Goal: Task Accomplishment & Management: Manage account settings

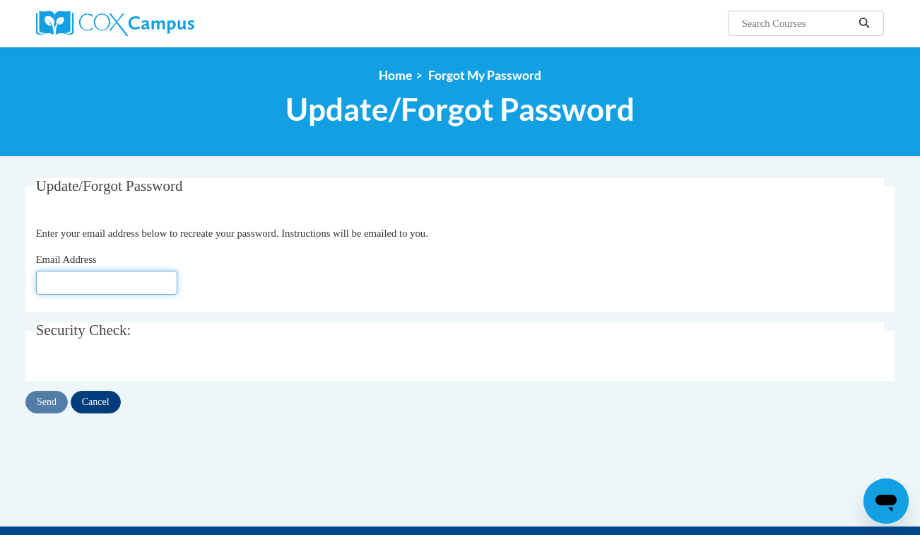
click at [70, 271] on input "Email Address" at bounding box center [106, 283] width 141 height 24
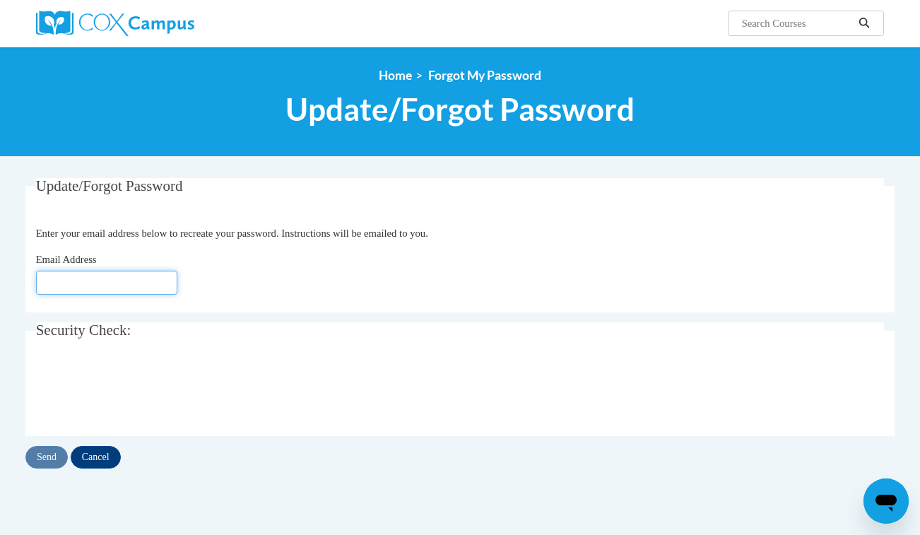
type input "[EMAIL_ADDRESS][DOMAIN_NAME]"
click at [53, 460] on input "Send" at bounding box center [46, 457] width 42 height 23
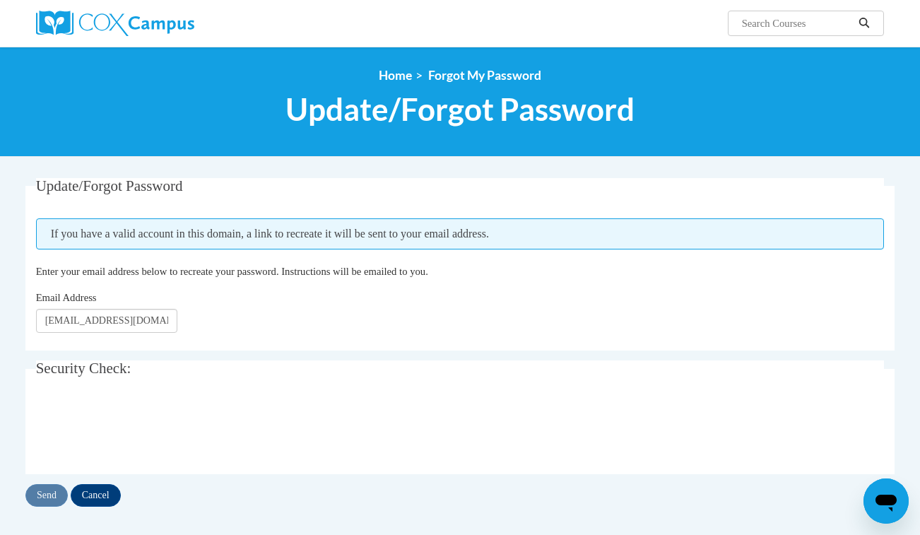
click at [290, 239] on span "If you have a valid account in this domain, a link to recreate it will be sent …" at bounding box center [460, 233] width 849 height 31
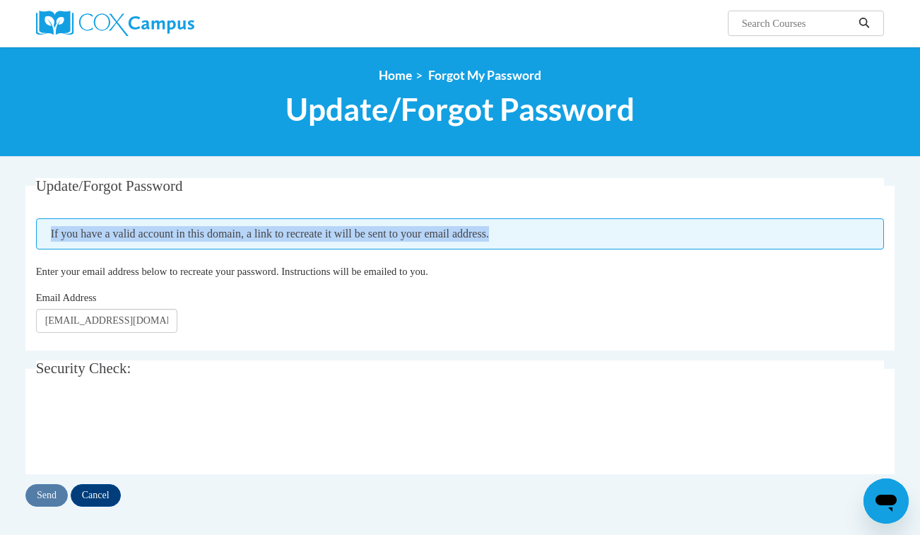
click at [290, 239] on span "If you have a valid account in this domain, a link to recreate it will be sent …" at bounding box center [460, 233] width 849 height 31
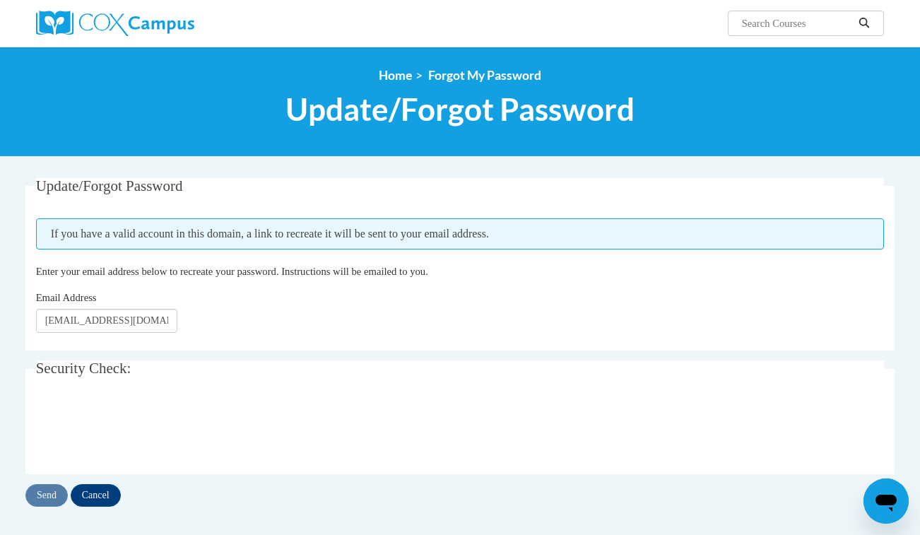
click at [290, 239] on span "If you have a valid account in this domain, a link to recreate it will be sent …" at bounding box center [460, 233] width 849 height 31
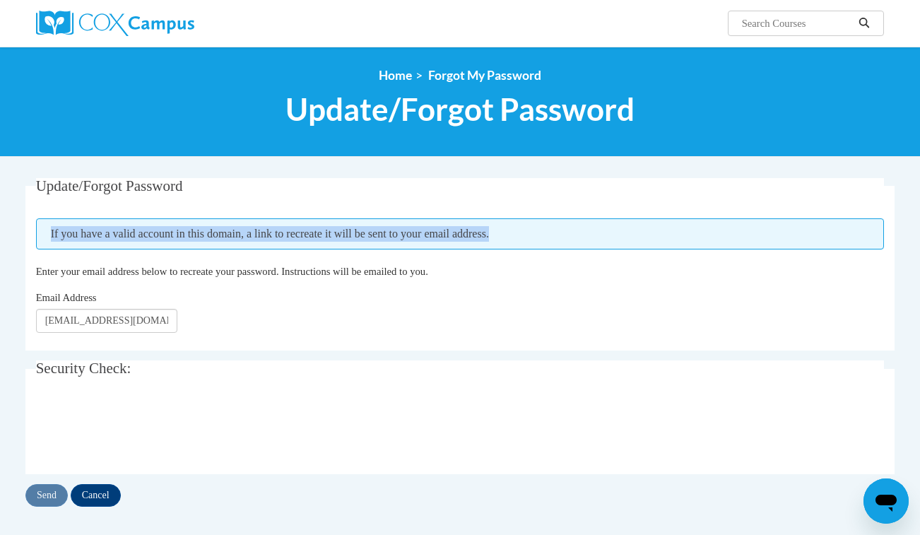
click at [290, 239] on span "If you have a valid account in this domain, a link to recreate it will be sent …" at bounding box center [460, 233] width 849 height 31
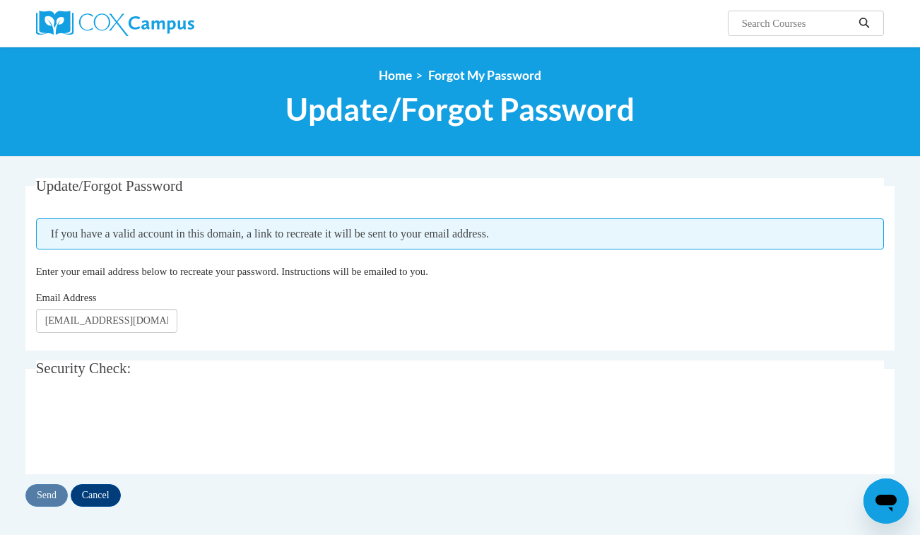
click at [290, 239] on span "If you have a valid account in this domain, a link to recreate it will be sent …" at bounding box center [460, 233] width 849 height 31
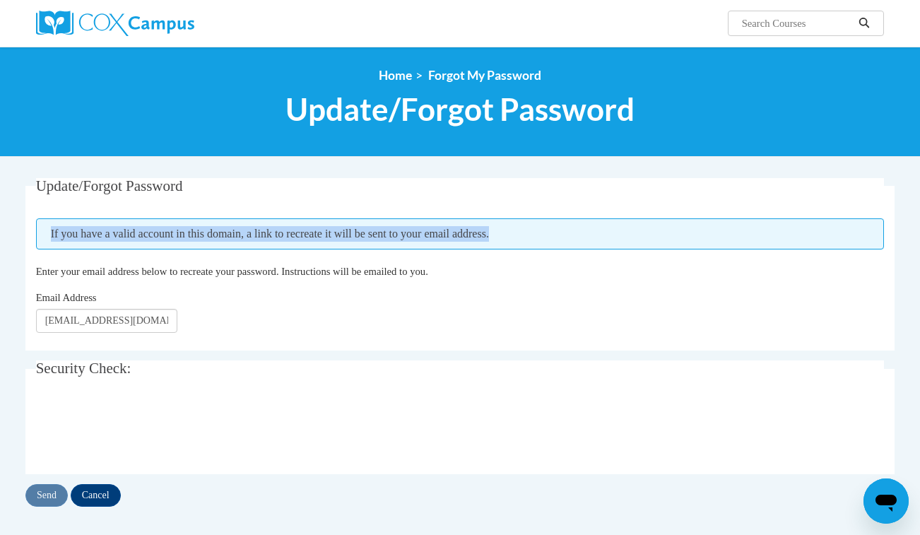
click at [290, 239] on span "If you have a valid account in this domain, a link to recreate it will be sent …" at bounding box center [460, 233] width 849 height 31
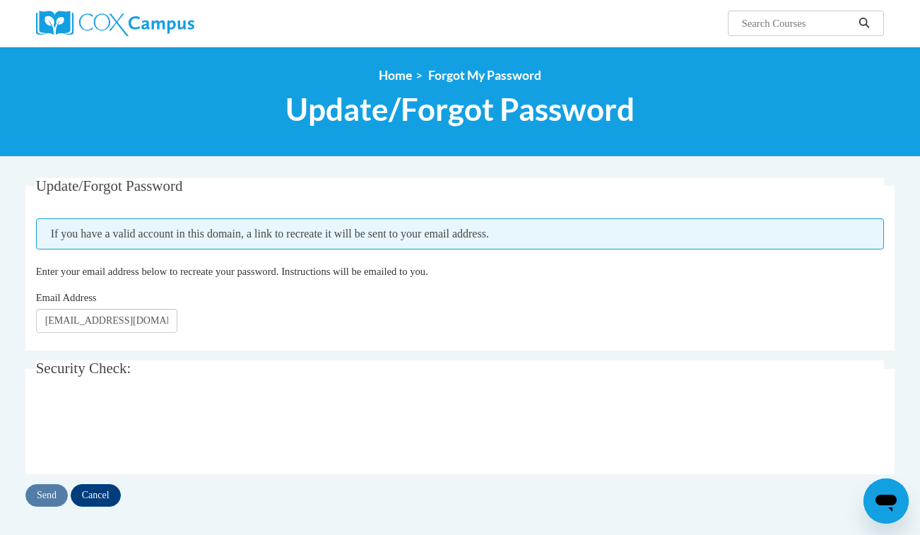
click at [290, 239] on span "If you have a valid account in this domain, a link to recreate it will be sent …" at bounding box center [460, 233] width 849 height 31
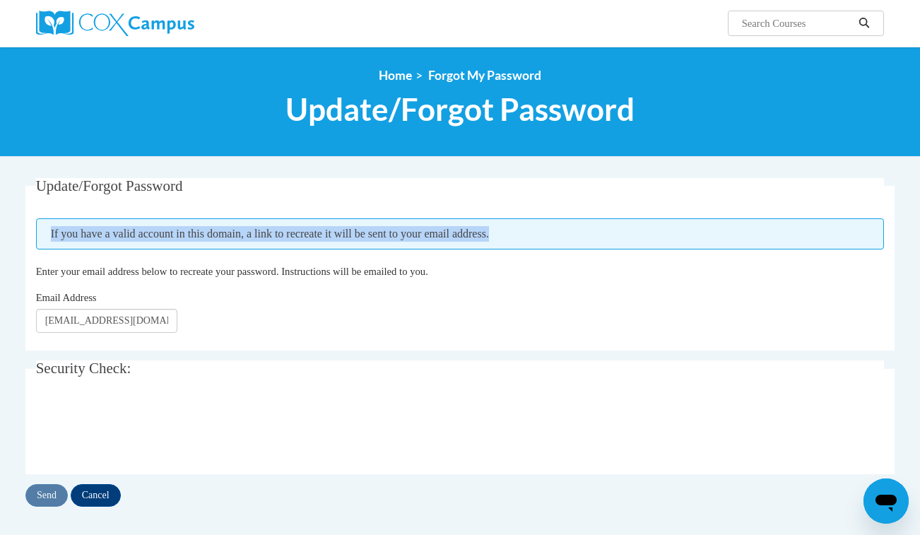
click at [290, 239] on span "If you have a valid account in this domain, a link to recreate it will be sent …" at bounding box center [460, 233] width 849 height 31
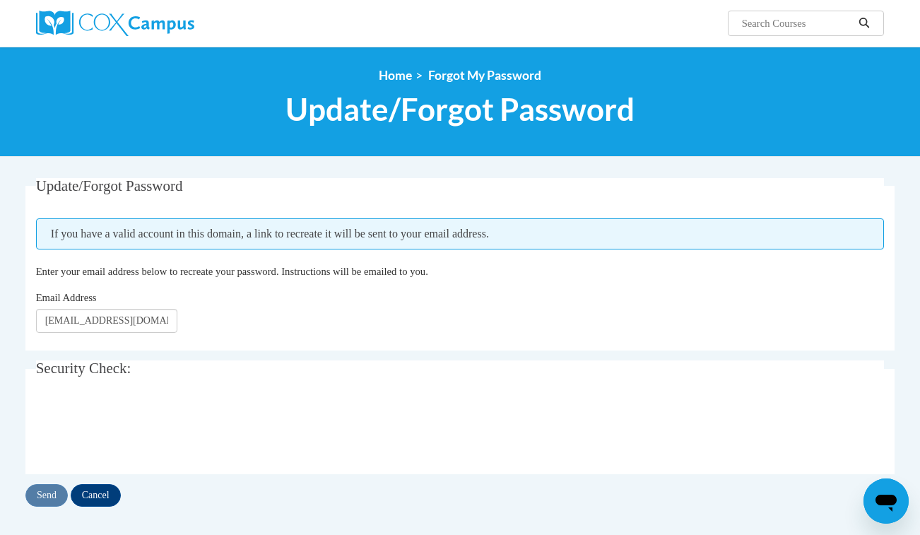
click at [290, 239] on span "If you have a valid account in this domain, a link to recreate it will be sent …" at bounding box center [460, 233] width 849 height 31
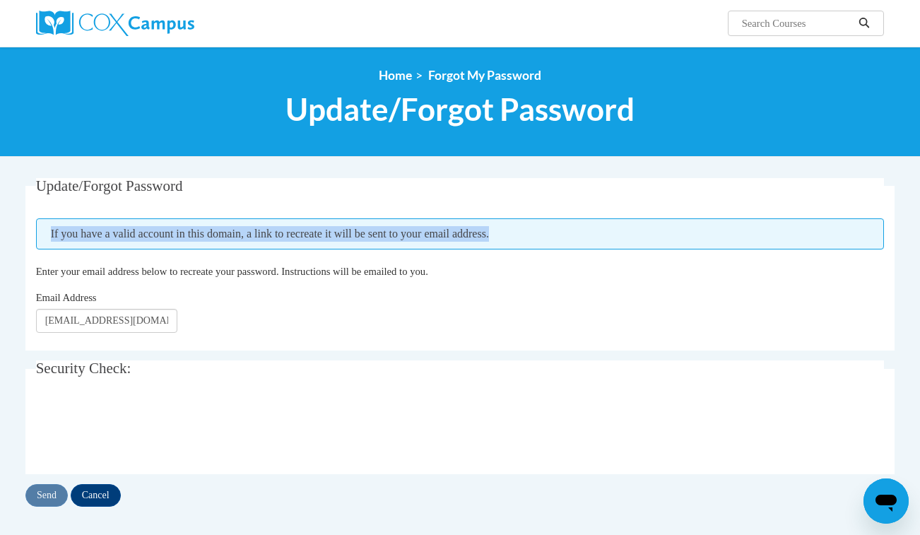
click at [328, 237] on span "If you have a valid account in this domain, a link to recreate it will be sent …" at bounding box center [460, 233] width 849 height 31
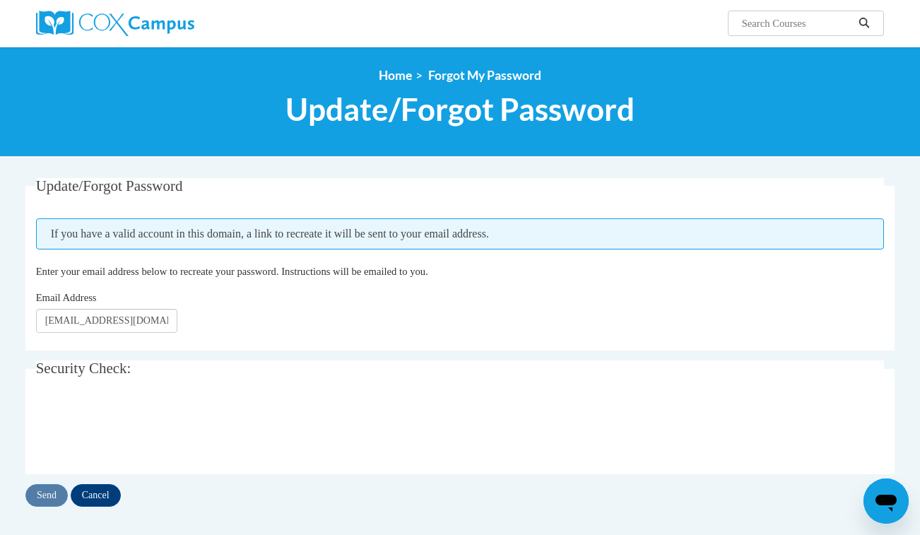
click at [328, 237] on span "If you have a valid account in this domain, a link to recreate it will be sent …" at bounding box center [460, 233] width 849 height 31
click at [49, 498] on input "Send" at bounding box center [46, 495] width 42 height 23
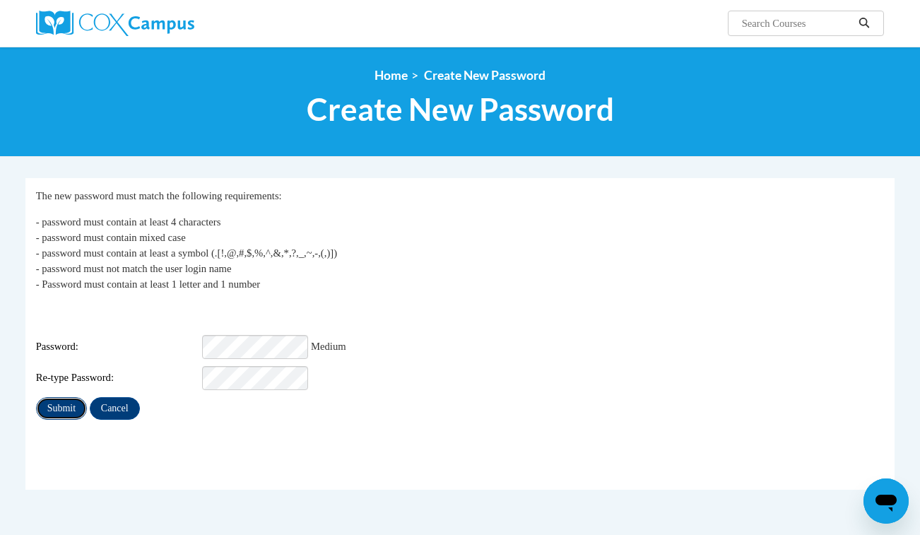
click at [55, 399] on input "Submit" at bounding box center [61, 408] width 51 height 23
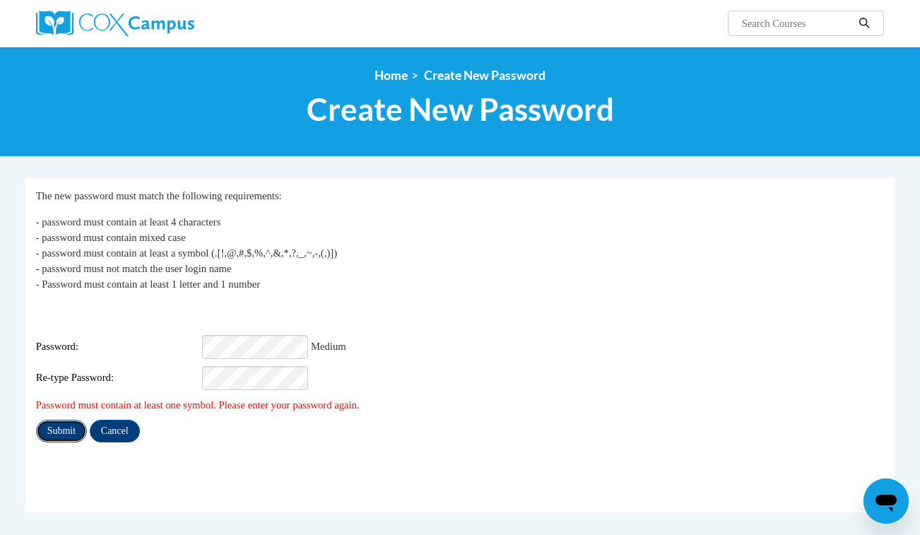
click at [60, 421] on input "Submit" at bounding box center [61, 431] width 51 height 23
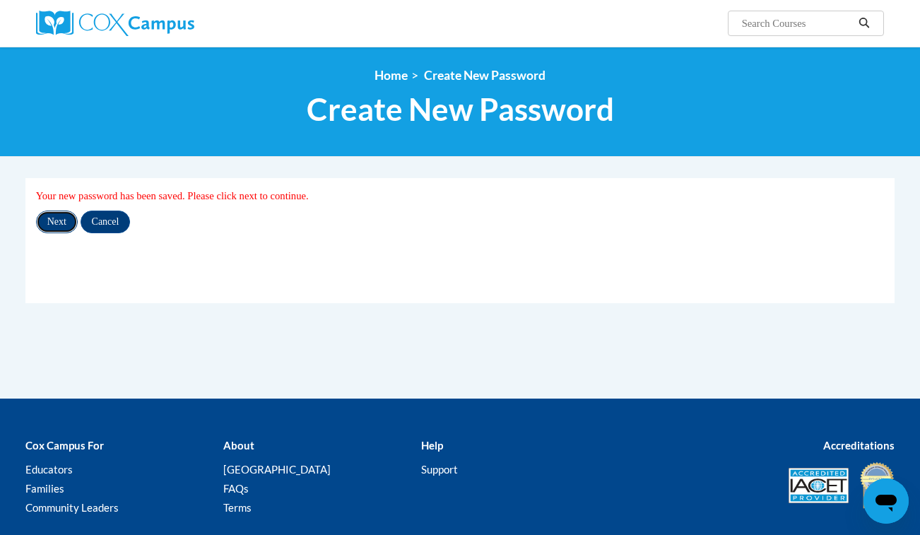
click at [65, 223] on input "Next" at bounding box center [57, 222] width 42 height 23
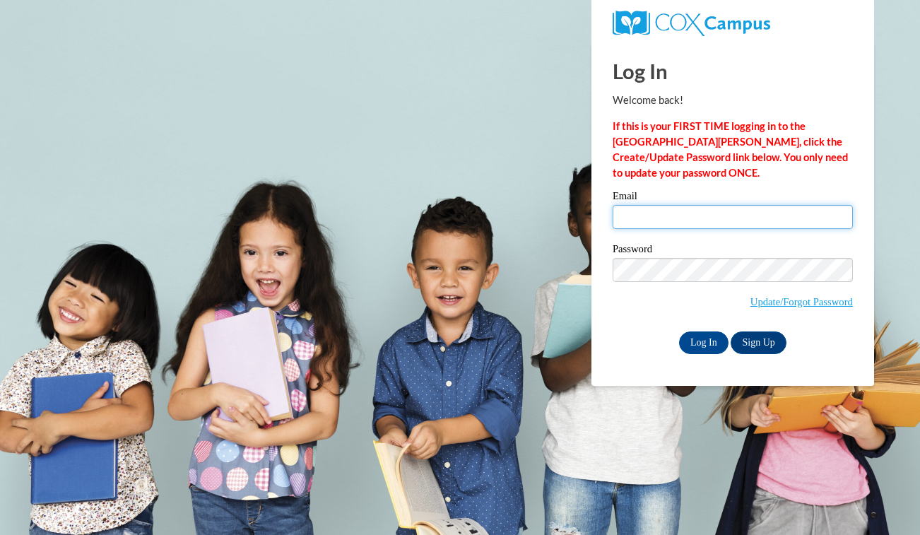
click at [684, 214] on input "Email" at bounding box center [733, 217] width 240 height 24
type input "[EMAIL_ADDRESS][DOMAIN_NAME]"
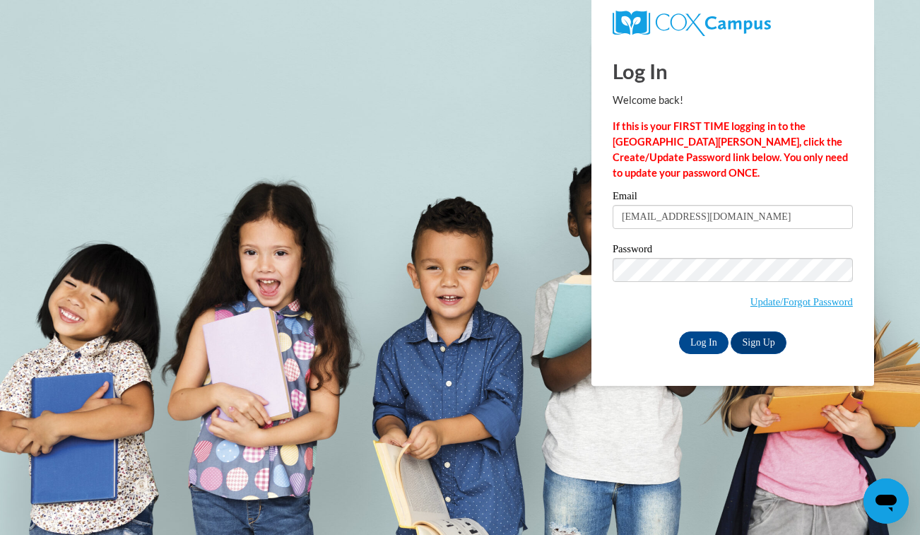
click at [635, 329] on div "Email [EMAIL_ADDRESS][DOMAIN_NAME] Password Update/Forgot Password Log In Sign …" at bounding box center [733, 272] width 240 height 163
click at [763, 346] on link "Sign Up" at bounding box center [758, 343] width 55 height 23
click at [713, 344] on input "Log In" at bounding box center [703, 343] width 49 height 23
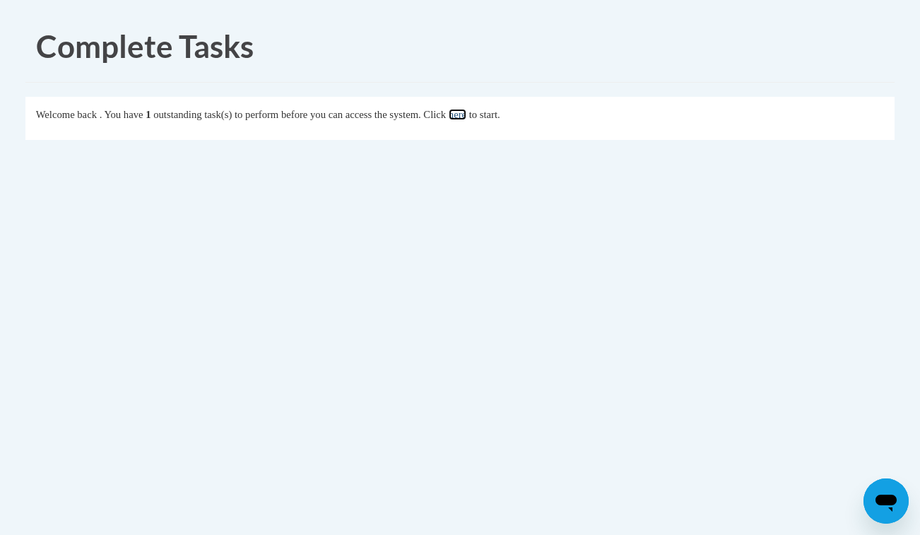
click at [467, 120] on link "here" at bounding box center [458, 114] width 18 height 11
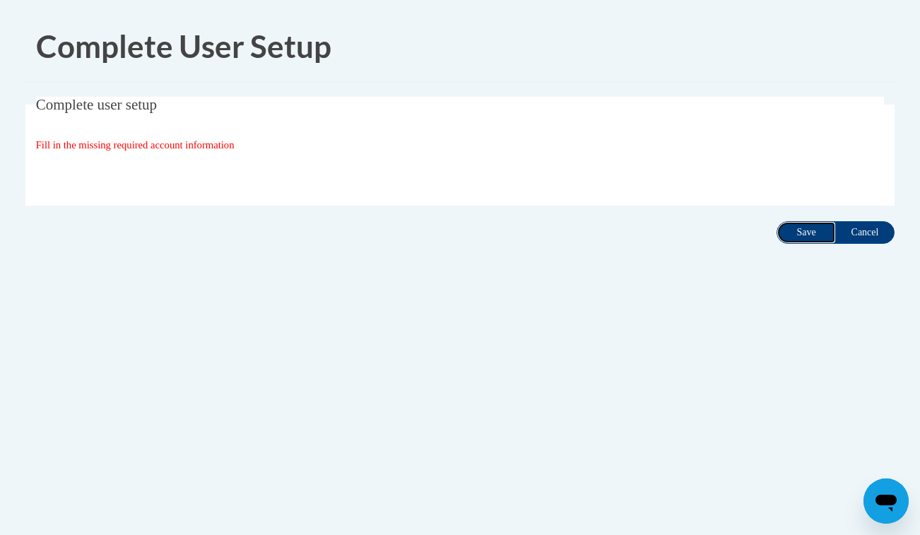
click at [804, 230] on input "Save" at bounding box center [806, 232] width 59 height 23
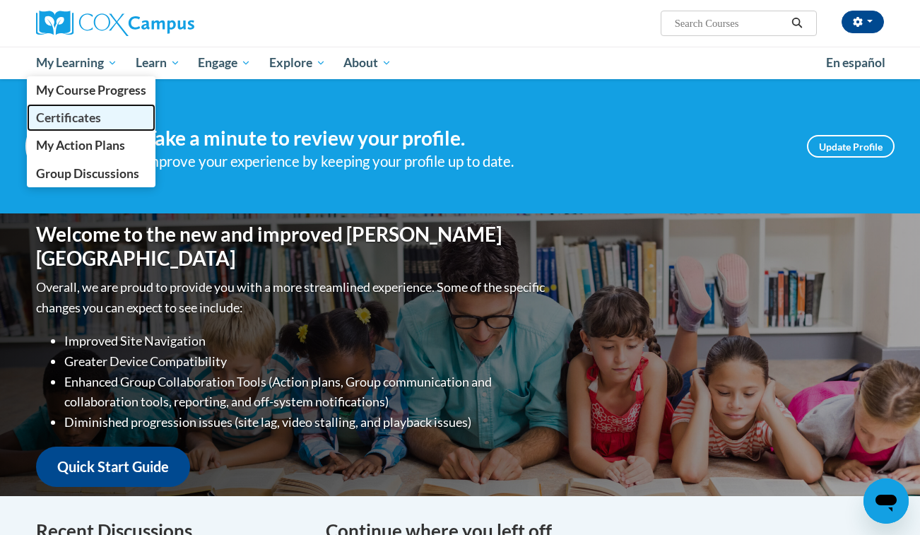
click at [93, 114] on span "Certificates" at bounding box center [68, 117] width 65 height 15
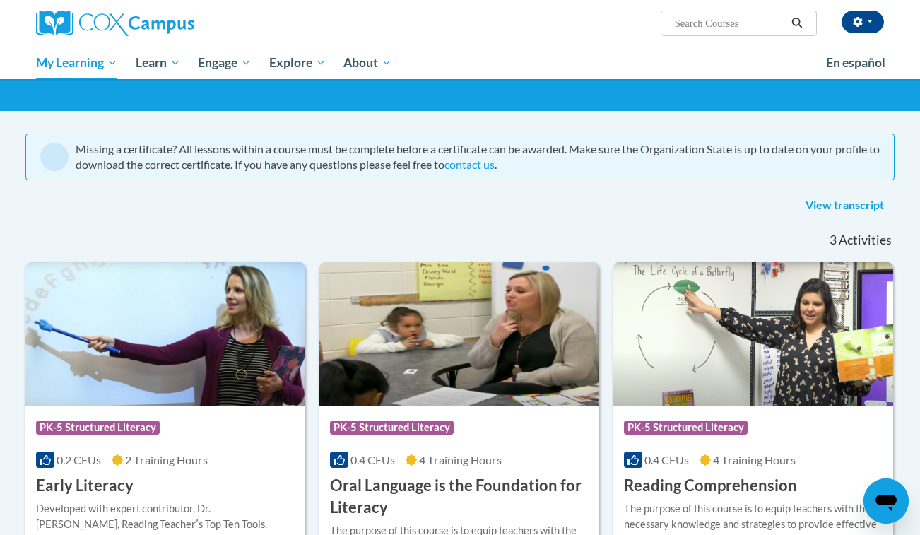
scroll to position [81, 0]
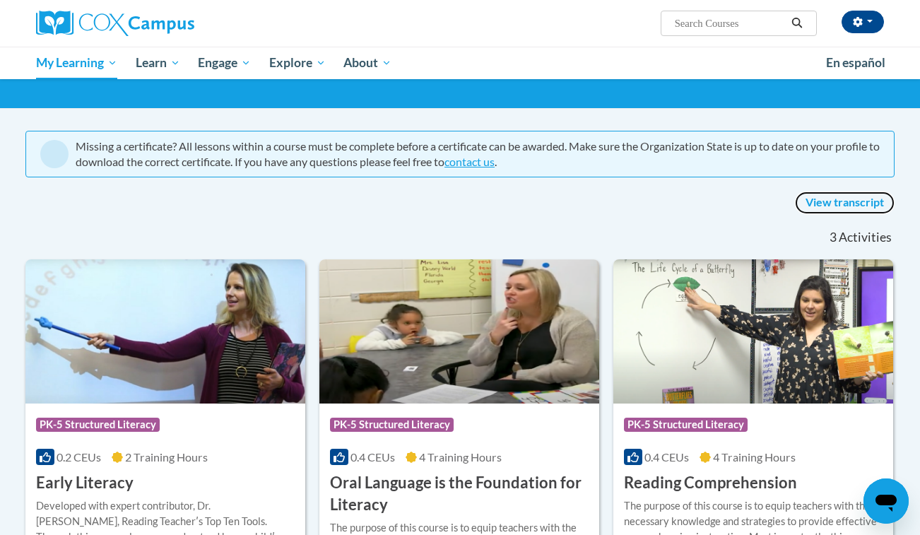
click at [850, 197] on link "View transcript" at bounding box center [845, 203] width 100 height 23
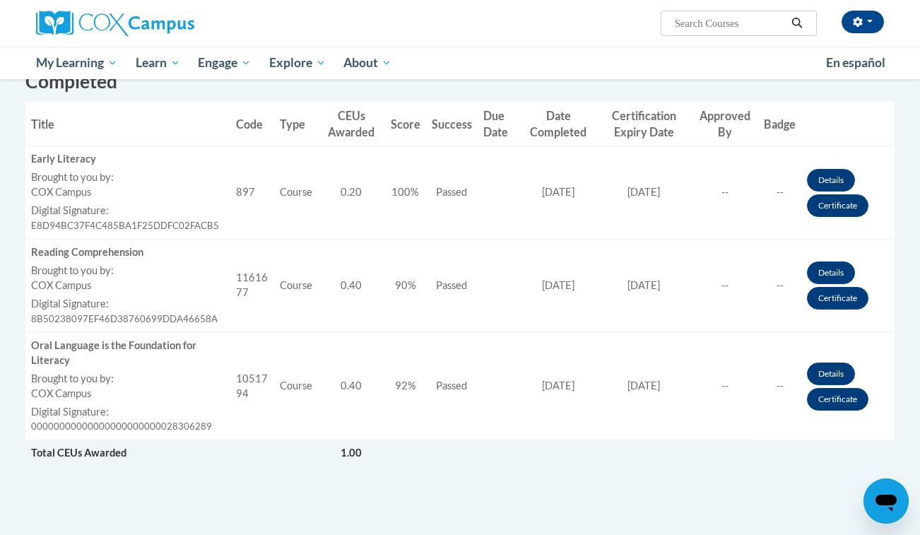
scroll to position [370, 0]
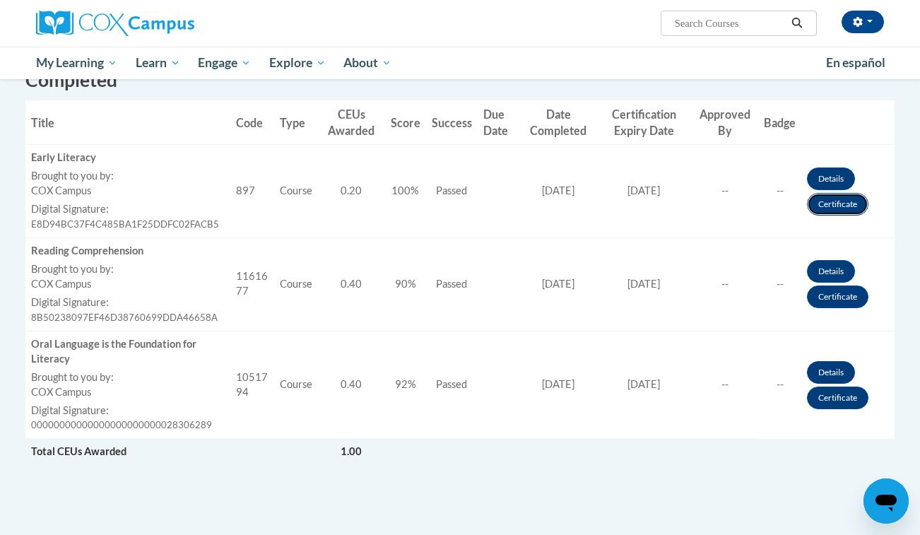
click at [833, 208] on link "Certificate" at bounding box center [837, 204] width 61 height 23
